Goal: Task Accomplishment & Management: Manage account settings

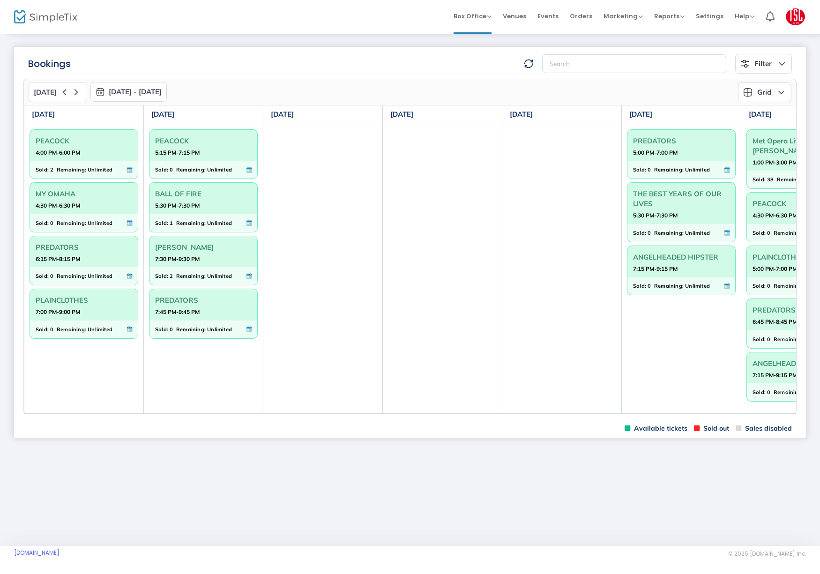
click at [755, 413] on td "Met Opera Live in HD: [PERSON_NAME]... 1:00 PM-3:00 PM Sold: 38 Remaining: 32 P…" at bounding box center [800, 269] width 119 height 290
click at [756, 416] on m-panel-content "[DATE] [DATE] - [DATE] [DATE] [DATE] Su Mo Tu We Th Fr Sa 28 29 30 1 2 3 4 5 6 …" at bounding box center [410, 247] width 792 height 346
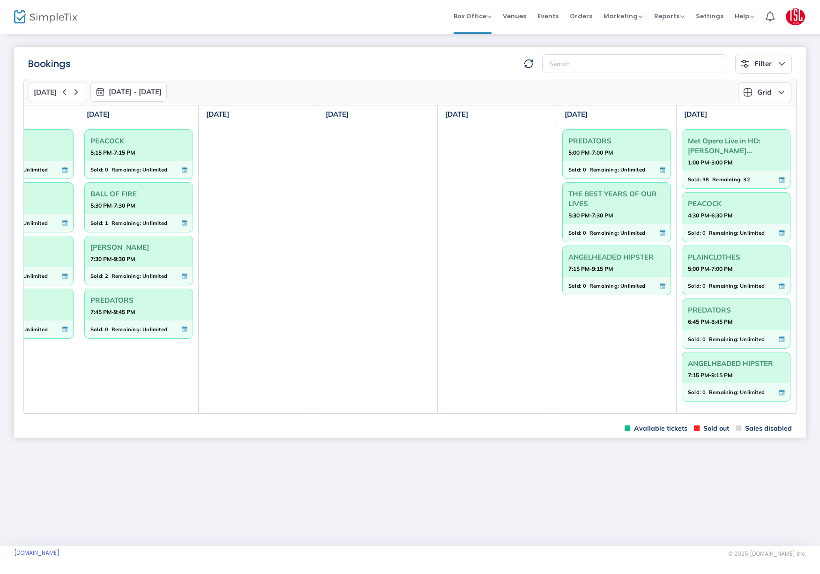
click at [702, 180] on span "38" at bounding box center [705, 179] width 7 height 10
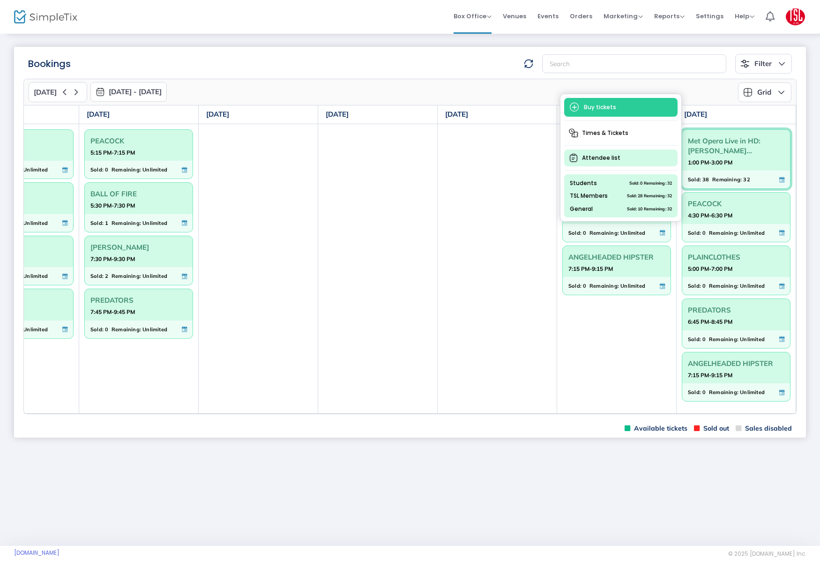
click at [609, 157] on span "Attendee list" at bounding box center [620, 157] width 113 height 17
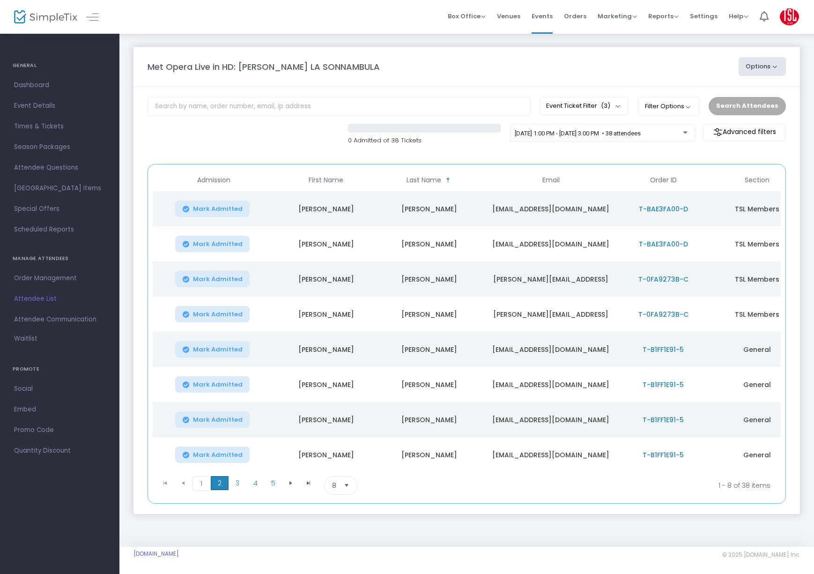
click at [219, 485] on span "2" at bounding box center [220, 483] width 18 height 14
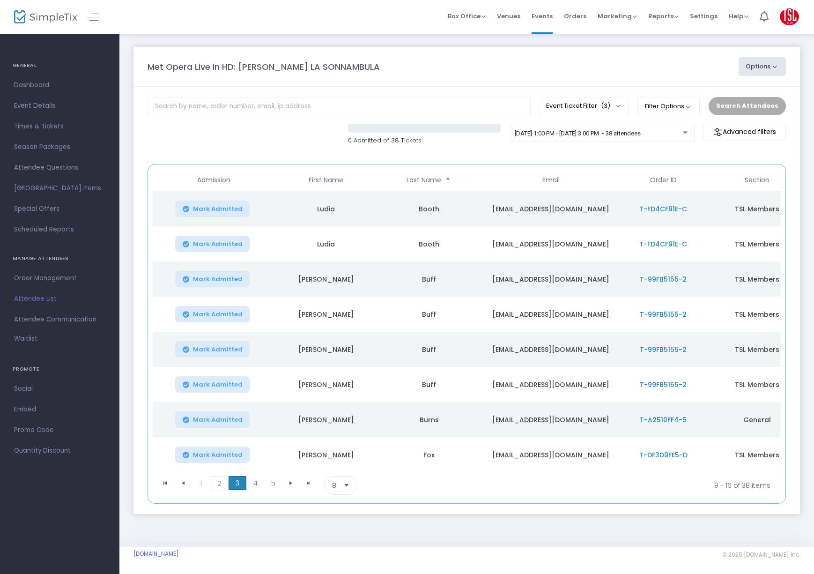
click at [238, 487] on span "3" at bounding box center [238, 483] width 18 height 14
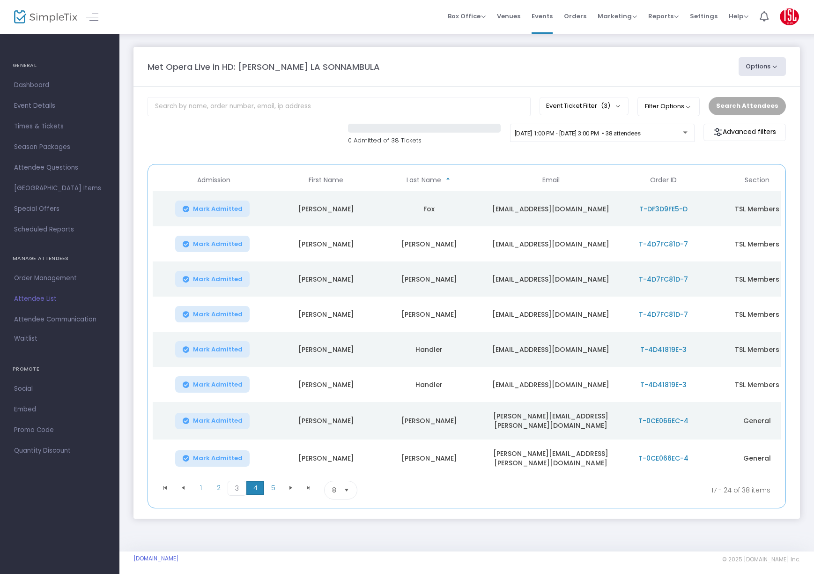
click at [259, 486] on span "4" at bounding box center [255, 488] width 18 height 14
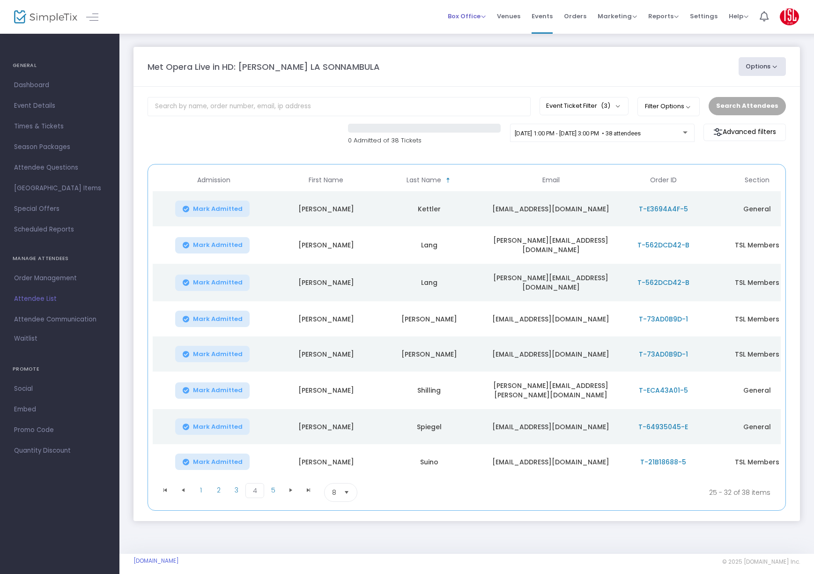
click at [459, 16] on span "Box Office" at bounding box center [467, 16] width 38 height 9
click at [471, 49] on li "Bookings" at bounding box center [481, 50] width 67 height 18
